Goal: Transaction & Acquisition: Purchase product/service

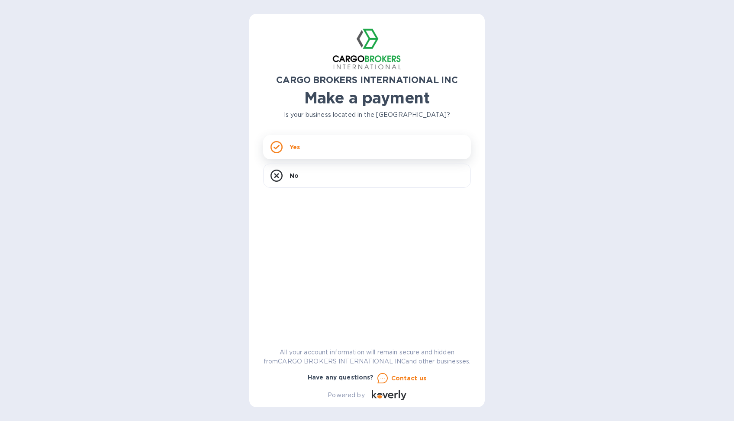
click at [307, 152] on div "Yes" at bounding box center [367, 147] width 208 height 24
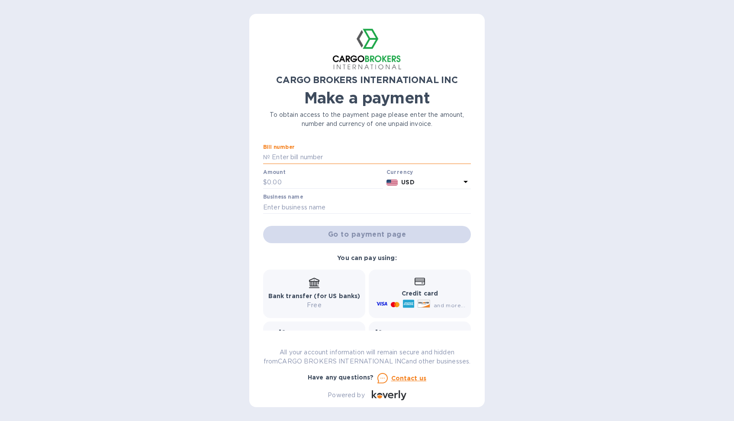
click at [308, 156] on input "text" at bounding box center [370, 157] width 201 height 13
paste input "S00017568/E"
type input "S00017568/E"
click at [295, 186] on input "text" at bounding box center [325, 182] width 116 height 13
type input "32,377"
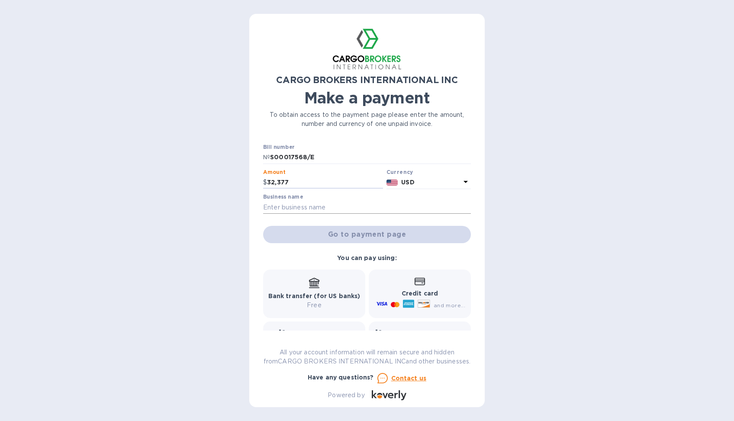
click at [311, 210] on input "text" at bounding box center [367, 207] width 208 height 13
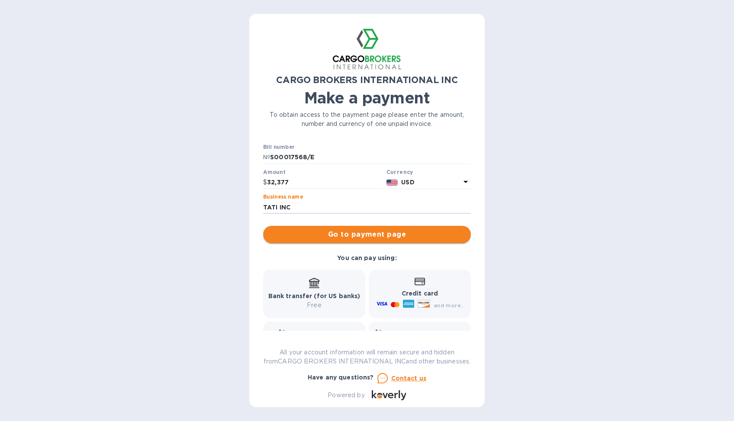
type input "TATI INC"
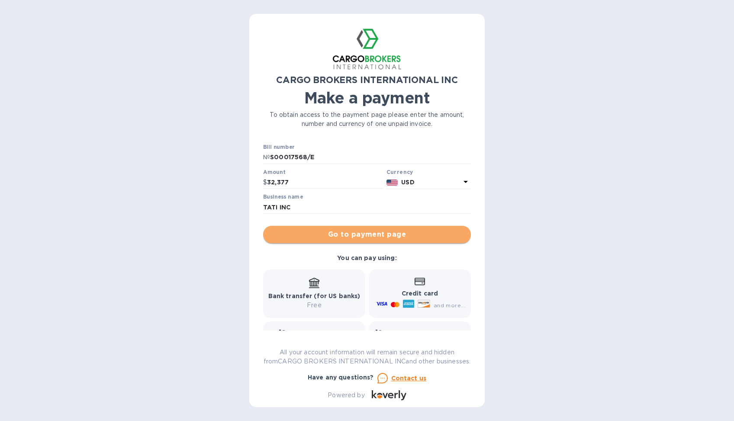
click at [368, 243] on button "Go to payment page" at bounding box center [367, 234] width 208 height 17
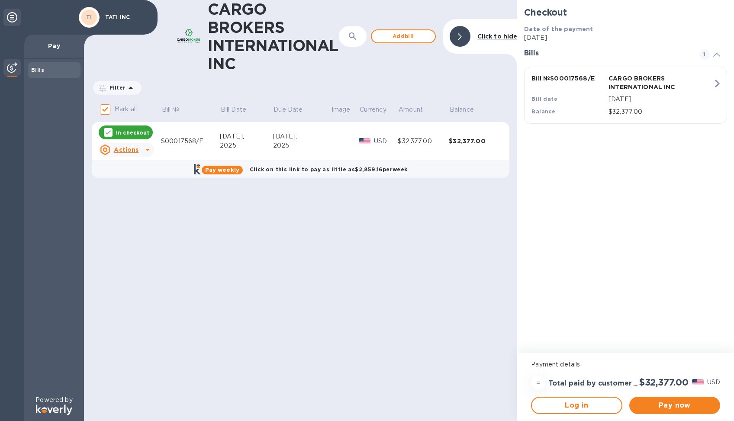
click at [142, 147] on icon at bounding box center [147, 150] width 10 height 10
click at [223, 226] on div at bounding box center [367, 210] width 734 height 421
click at [681, 401] on span "Pay now" at bounding box center [675, 406] width 77 height 10
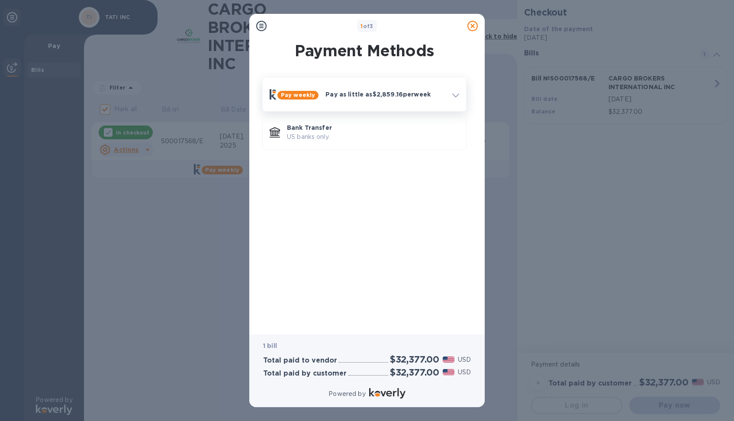
click at [456, 94] on icon at bounding box center [456, 96] width 7 height 4
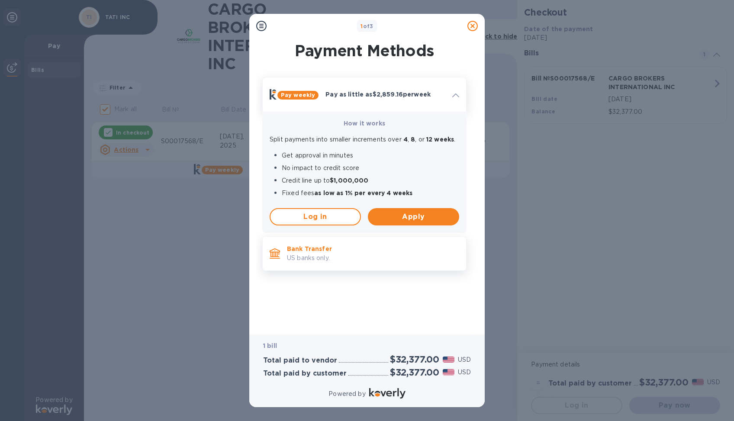
click at [312, 251] on p "Bank Transfer" at bounding box center [373, 249] width 172 height 9
